Goal: Task Accomplishment & Management: Manage account settings

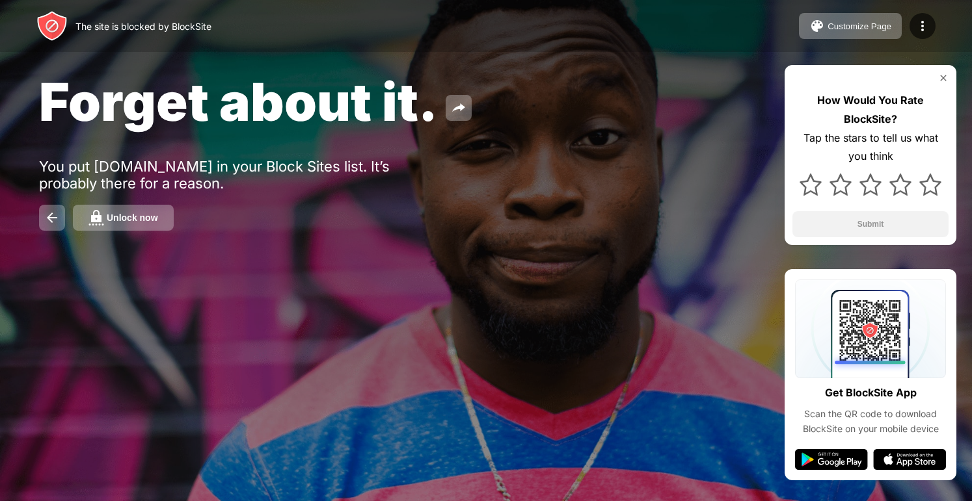
click at [145, 211] on button "Unlock now" at bounding box center [123, 218] width 101 height 26
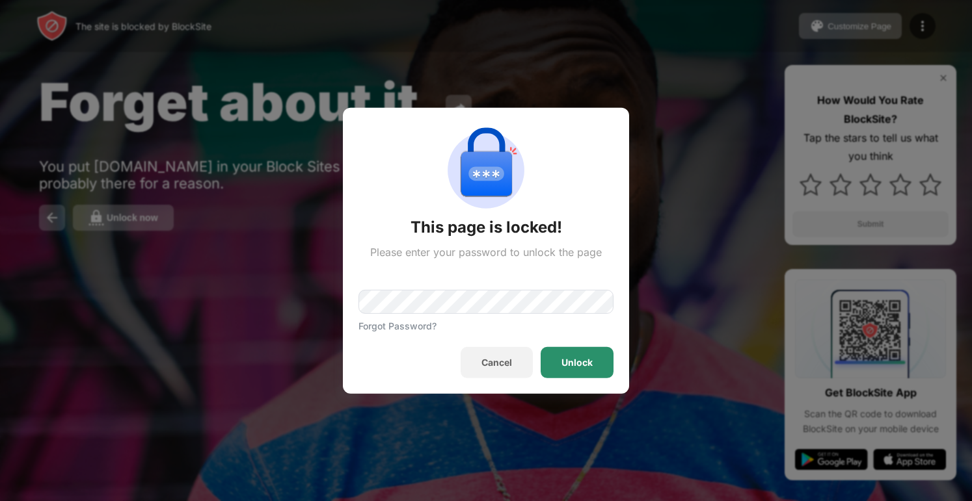
click at [572, 369] on div "Unlock" at bounding box center [576, 362] width 73 height 31
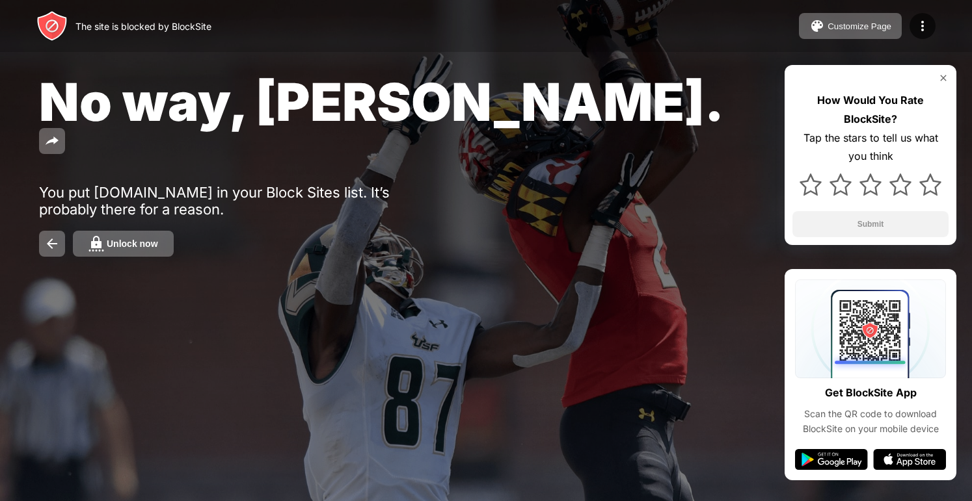
click at [100, 236] on img at bounding box center [96, 244] width 16 height 16
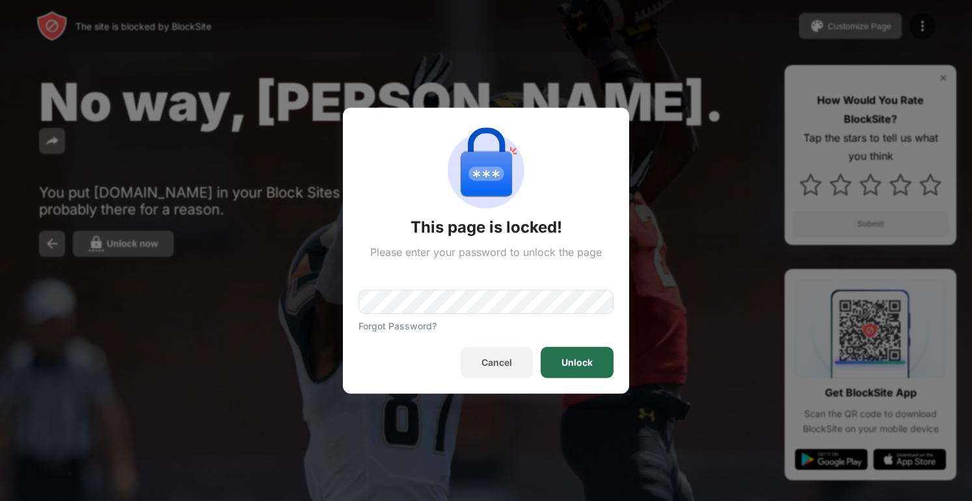
click at [583, 358] on div "Unlock" at bounding box center [576, 363] width 31 height 10
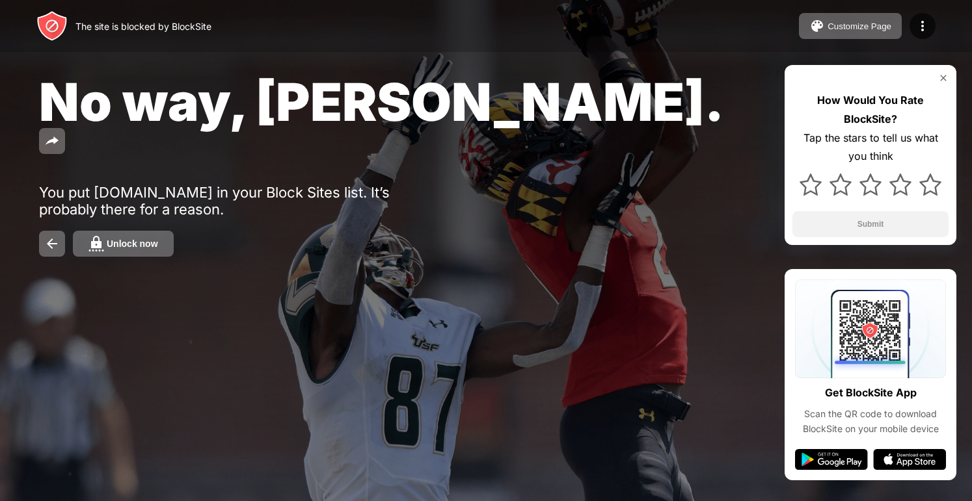
click at [141, 239] on div "Unlock now" at bounding box center [132, 244] width 51 height 10
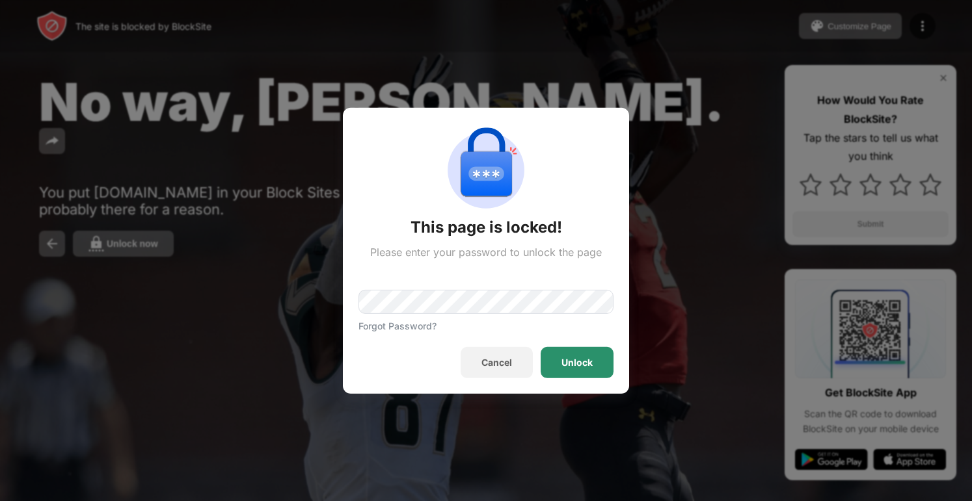
click at [589, 360] on div "Unlock" at bounding box center [576, 363] width 31 height 10
